Goal: Task Accomplishment & Management: Manage account settings

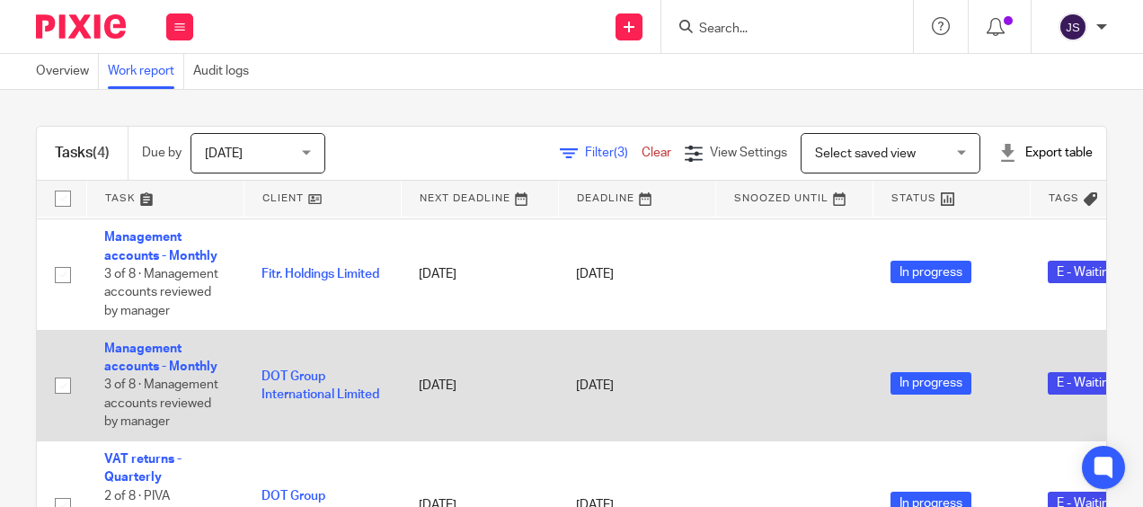
scroll to position [162, 0]
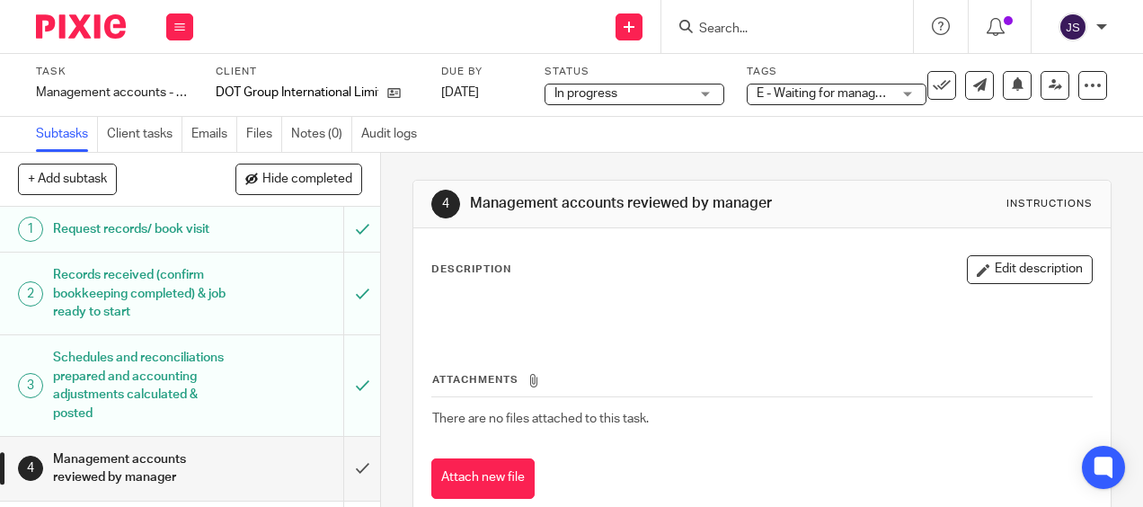
click at [859, 93] on span "E - Waiting for manager review/approval" at bounding box center [867, 93] width 221 height 13
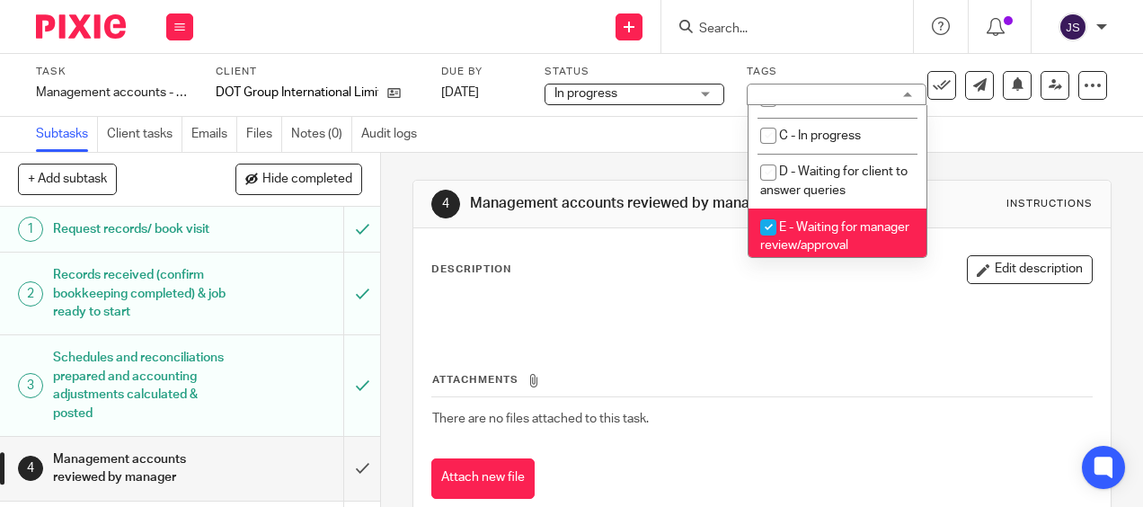
scroll to position [180, 0]
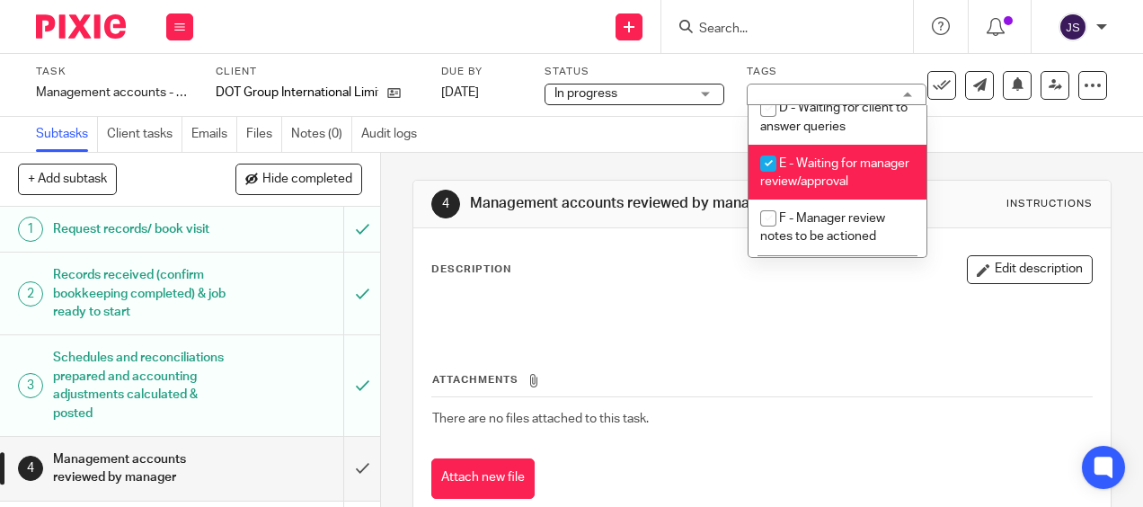
click at [823, 176] on li "E - Waiting for manager review/approval" at bounding box center [838, 172] width 178 height 55
checkbox input "false"
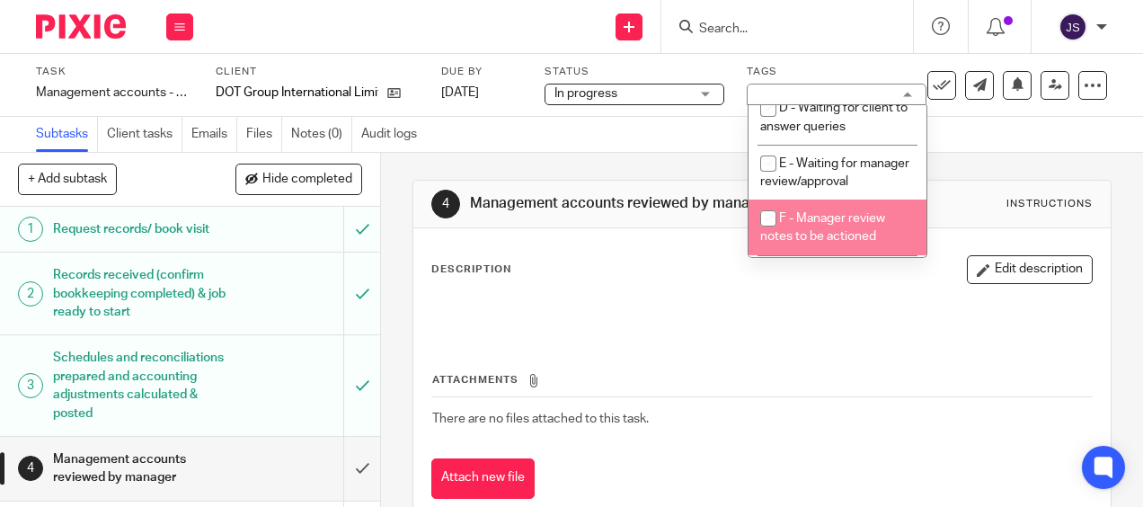
click at [838, 232] on span "F - Manager review notes to be actioned" at bounding box center [822, 227] width 125 height 31
checkbox input "true"
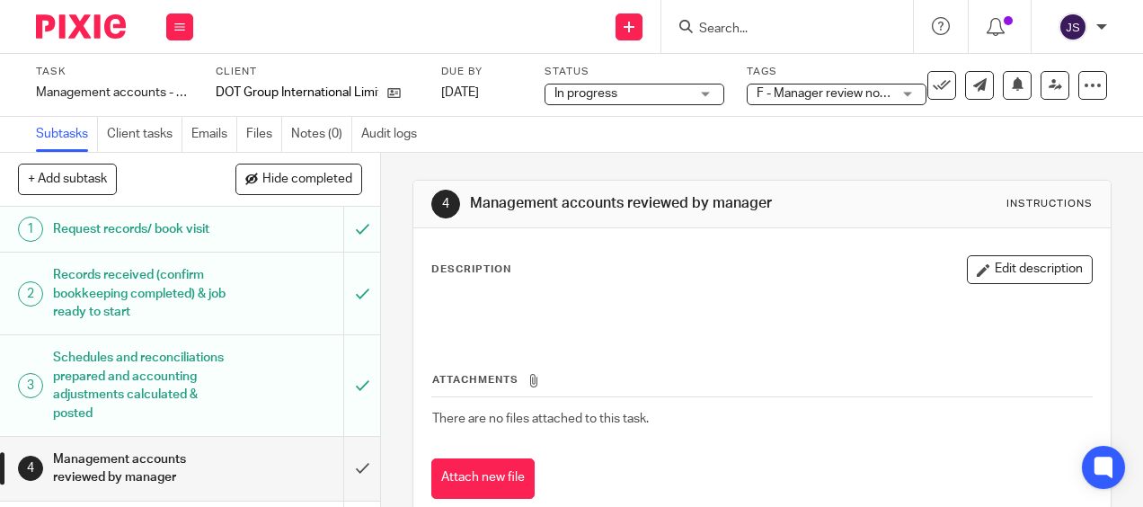
click at [1024, 122] on div "Subtasks Client tasks Emails Files Notes (0) Audit logs" at bounding box center [571, 135] width 1143 height 36
click at [1049, 91] on icon at bounding box center [1055, 84] width 13 height 13
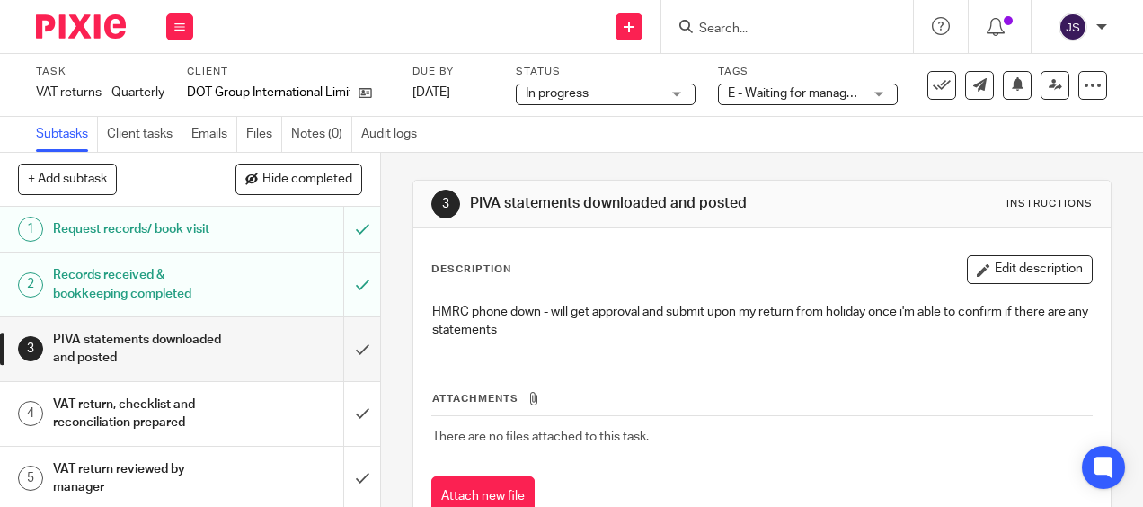
click at [823, 101] on span "E - Waiting for manager review/approval" at bounding box center [795, 93] width 135 height 19
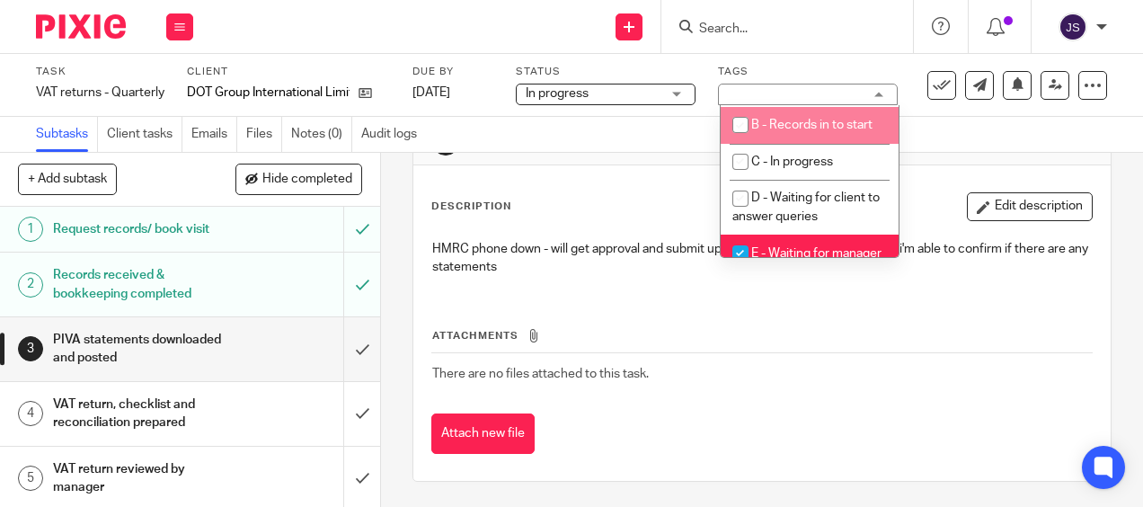
scroll to position [180, 0]
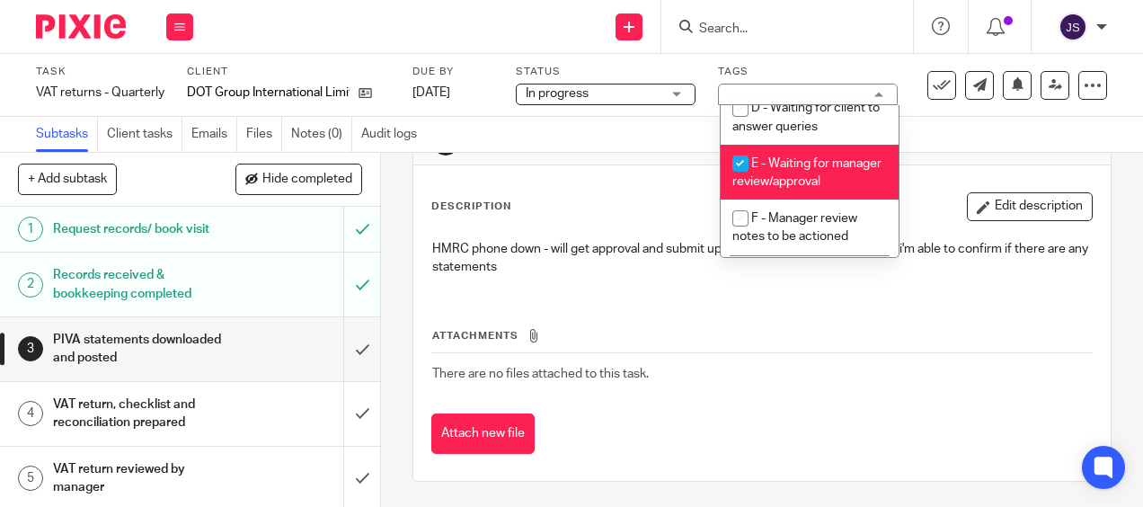
click at [797, 182] on li "E - Waiting for manager review/approval" at bounding box center [810, 172] width 178 height 55
checkbox input "false"
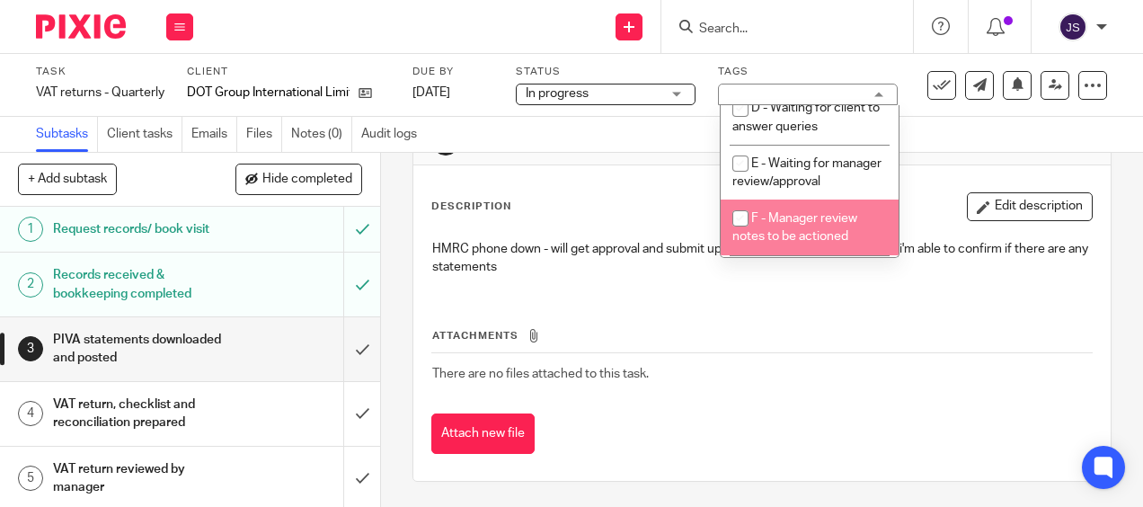
click at [812, 232] on span "F - Manager review notes to be actioned" at bounding box center [794, 227] width 125 height 31
checkbox input "true"
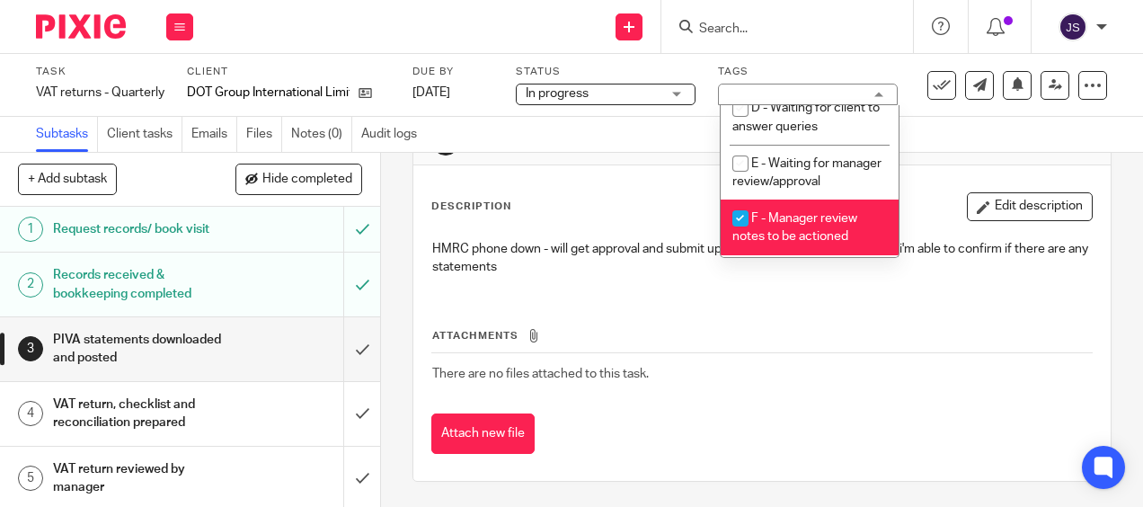
click at [674, 279] on div "HMRC phone down - will get approval and submit upon my return from holiday once…" at bounding box center [761, 260] width 677 height 59
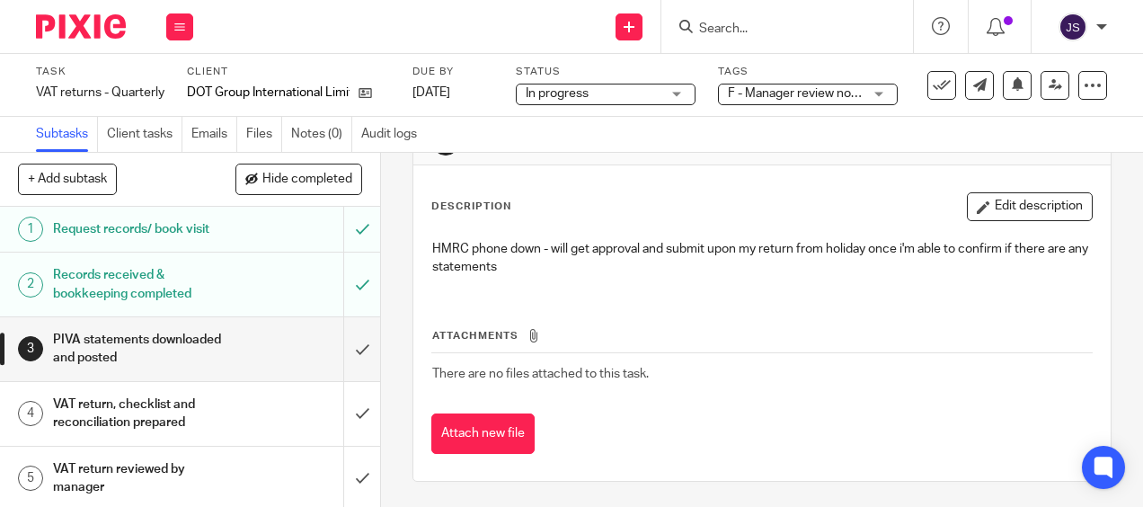
click at [628, 279] on div "HMRC phone down - will get approval and submit upon my return from holiday once…" at bounding box center [761, 260] width 677 height 59
click at [982, 210] on button "Edit description" at bounding box center [1030, 206] width 126 height 29
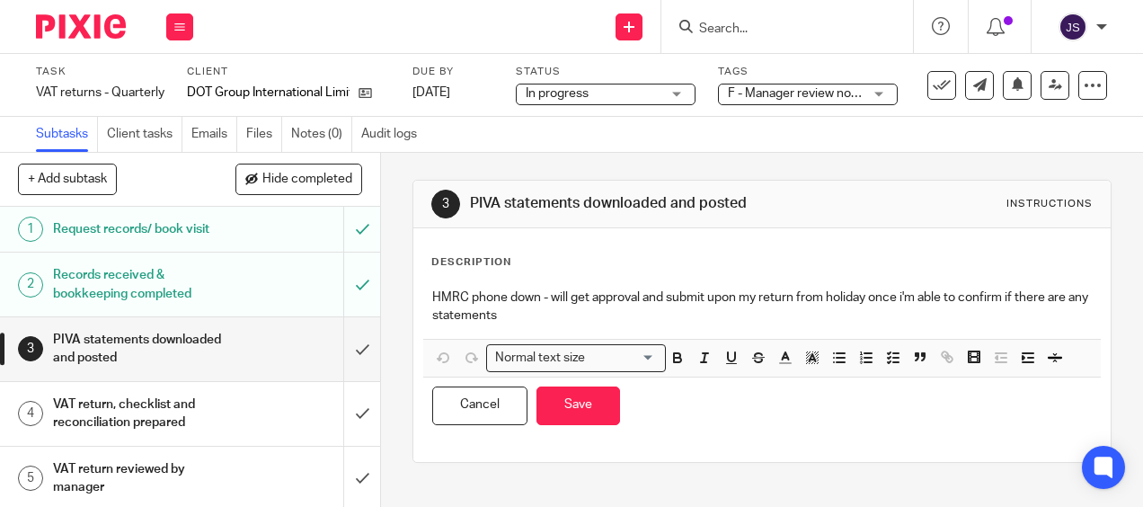
scroll to position [0, 0]
click at [564, 322] on p "HMRC phone down - will get approval and submit upon my return from holiday once…" at bounding box center [761, 307] width 659 height 37
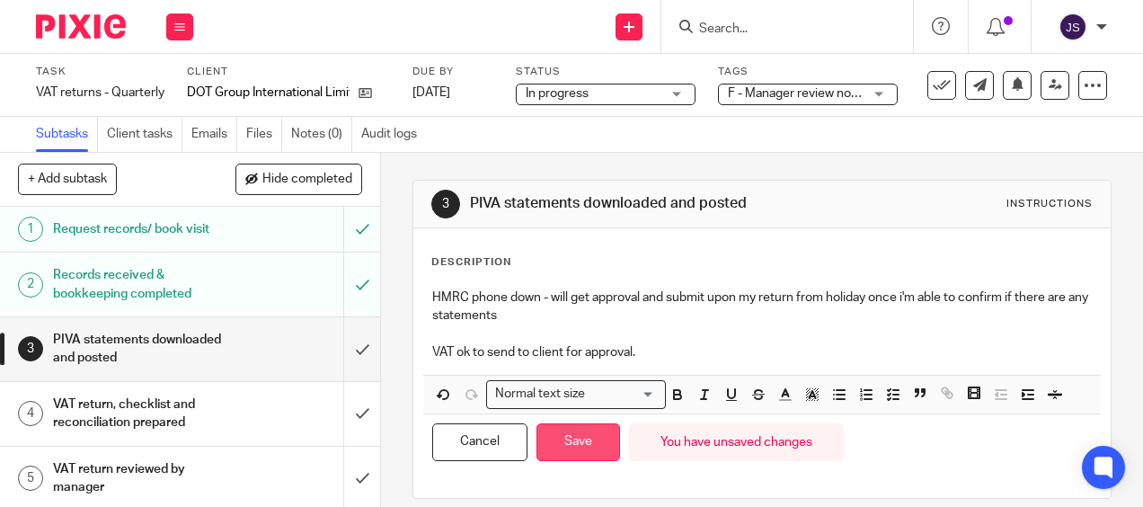
click at [575, 442] on button "Save" at bounding box center [579, 442] width 84 height 39
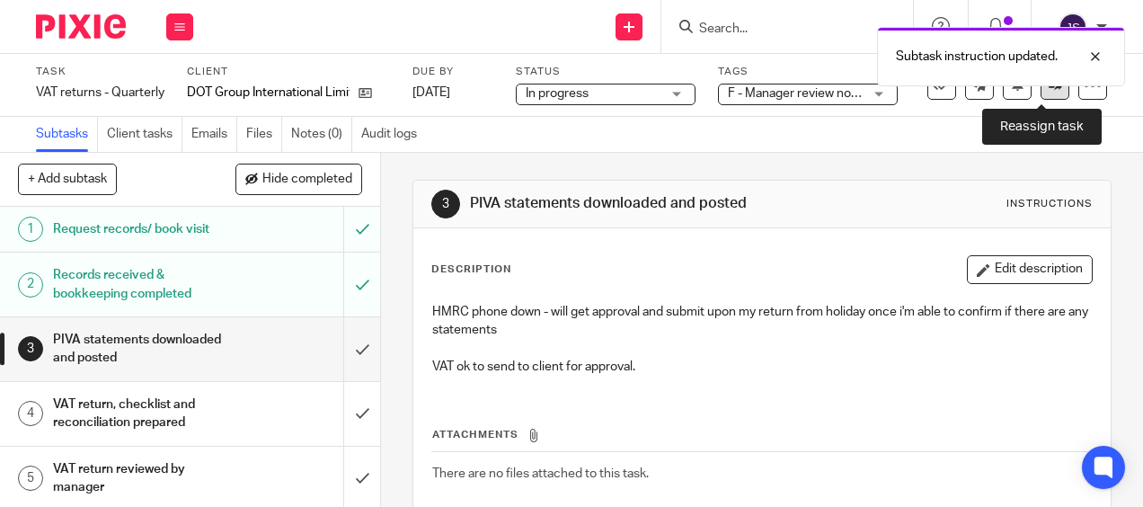
click at [1041, 95] on link at bounding box center [1055, 85] width 29 height 29
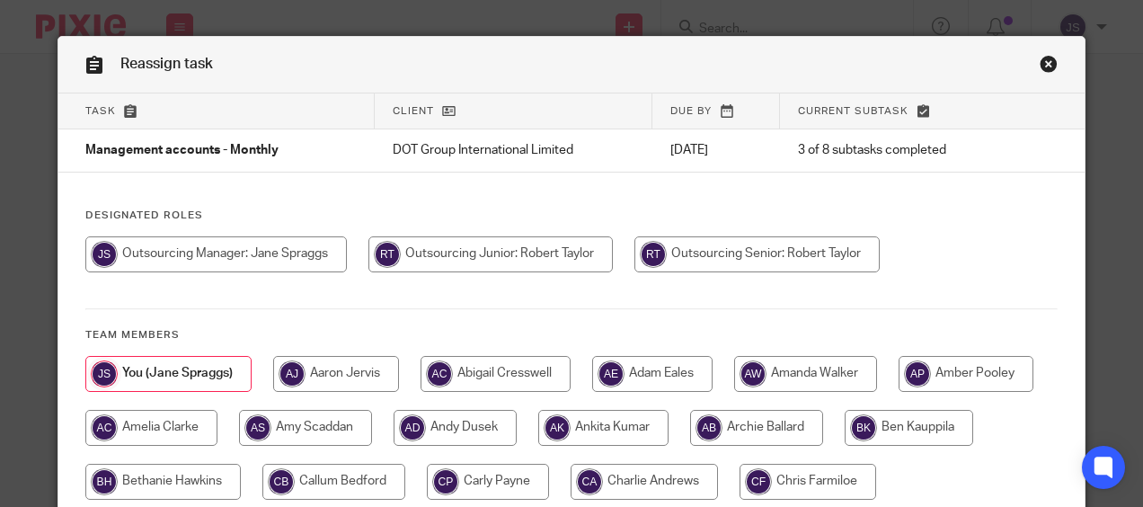
click at [698, 250] on input "radio" at bounding box center [757, 254] width 245 height 36
radio input "true"
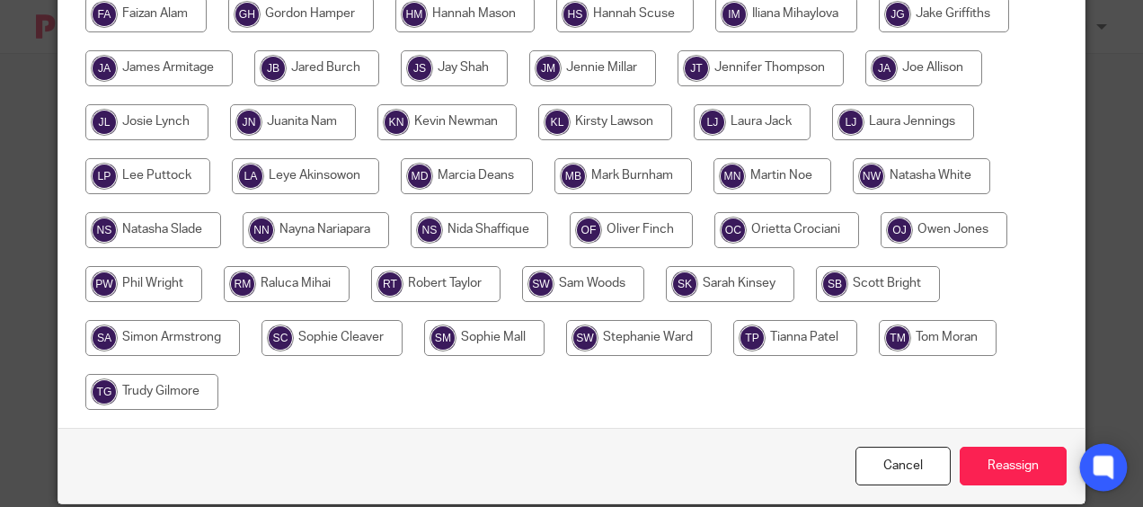
scroll to position [607, 0]
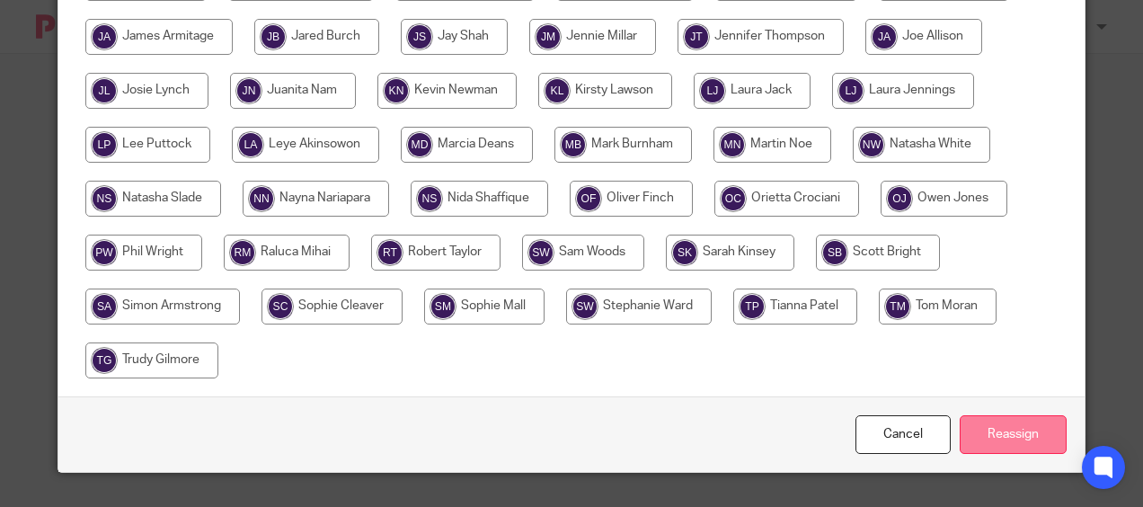
click at [1033, 436] on input "Reassign" at bounding box center [1013, 434] width 107 height 39
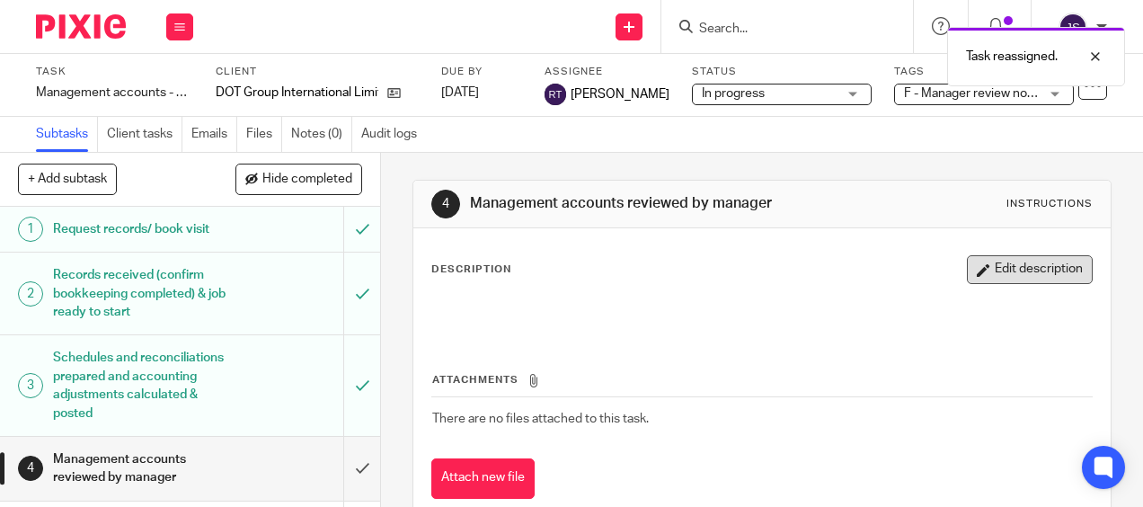
click at [987, 270] on button "Edit description" at bounding box center [1030, 269] width 126 height 29
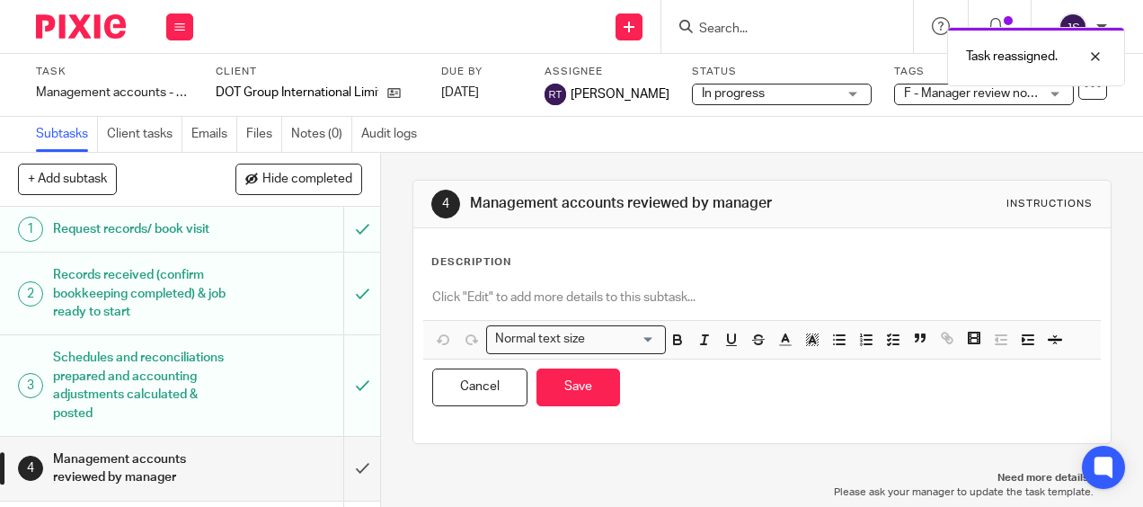
click at [462, 280] on div at bounding box center [761, 300] width 677 height 40
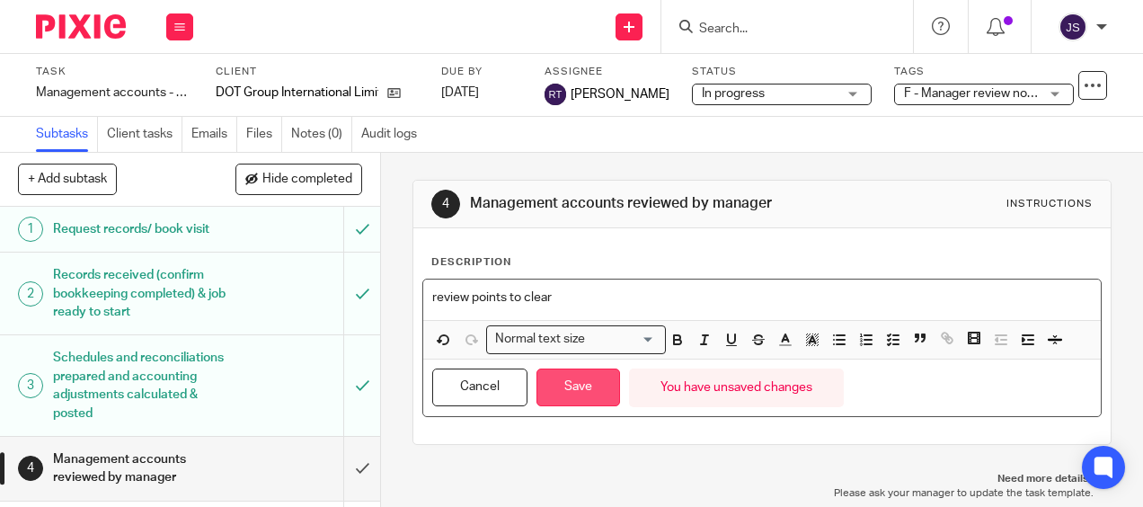
click at [574, 385] on button "Save" at bounding box center [579, 387] width 84 height 39
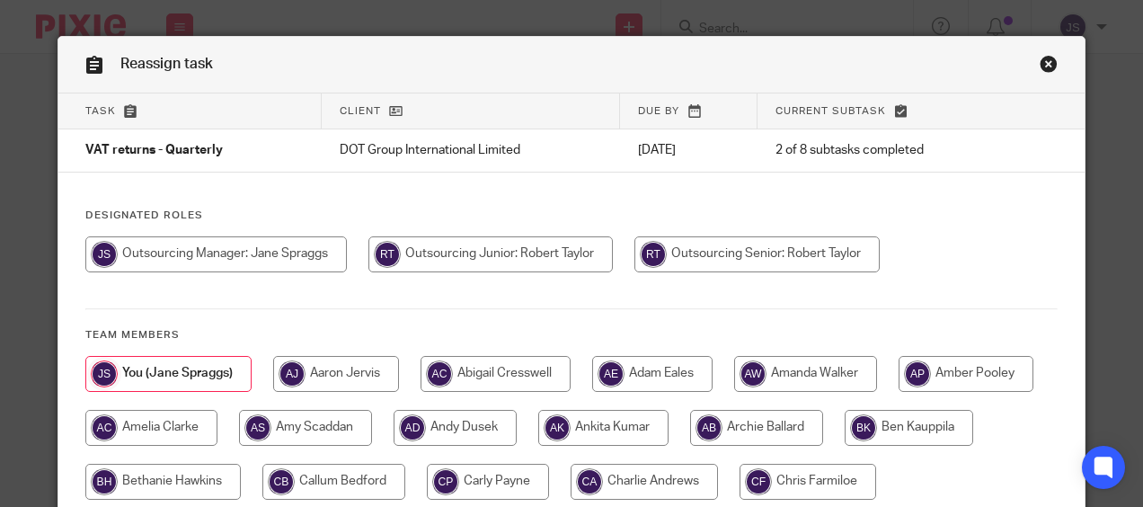
click at [458, 264] on input "radio" at bounding box center [490, 254] width 244 height 36
radio input "true"
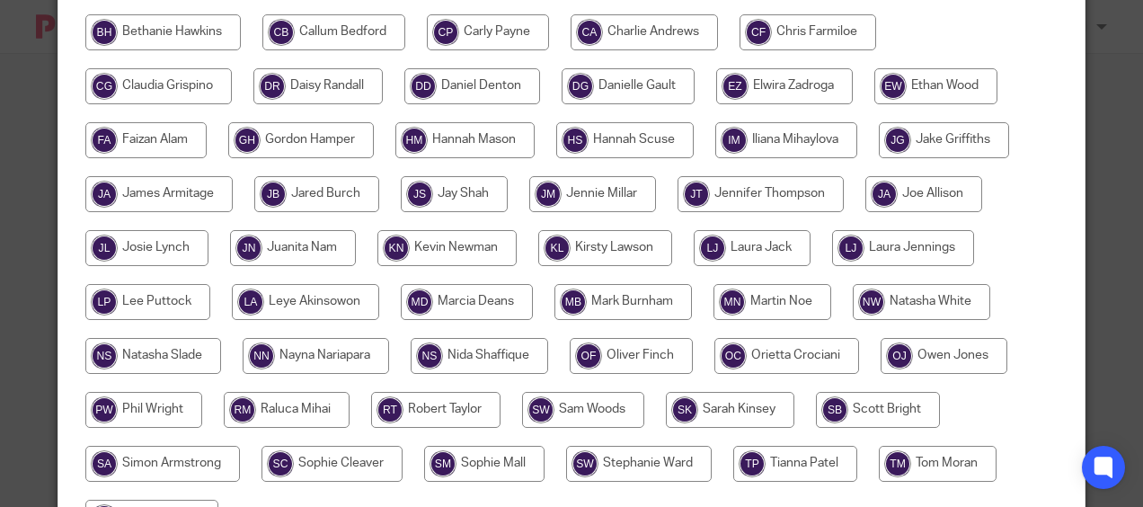
scroll to position [607, 0]
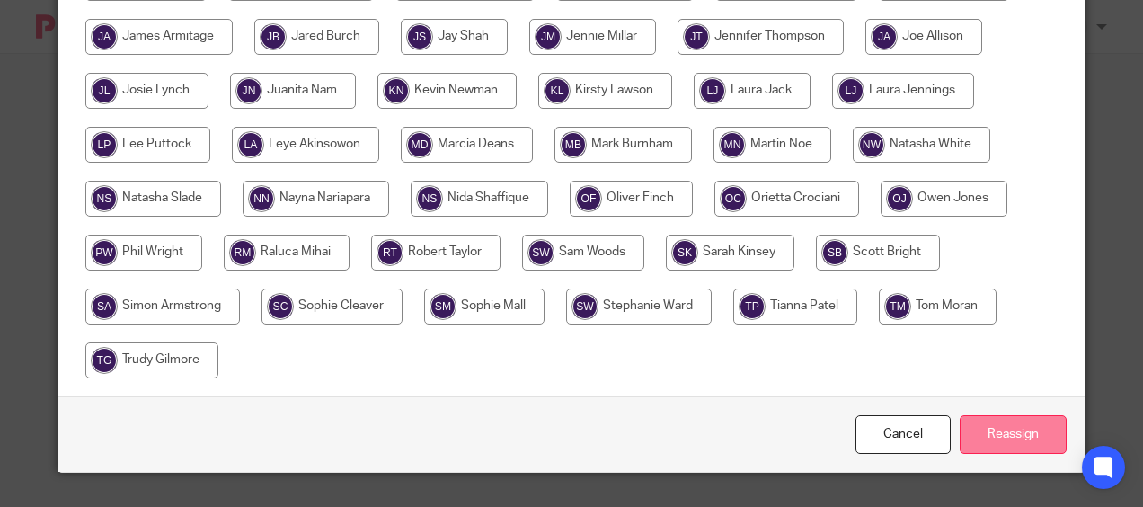
click at [1050, 436] on input "Reassign" at bounding box center [1013, 434] width 107 height 39
